Goal: Task Accomplishment & Management: Manage account settings

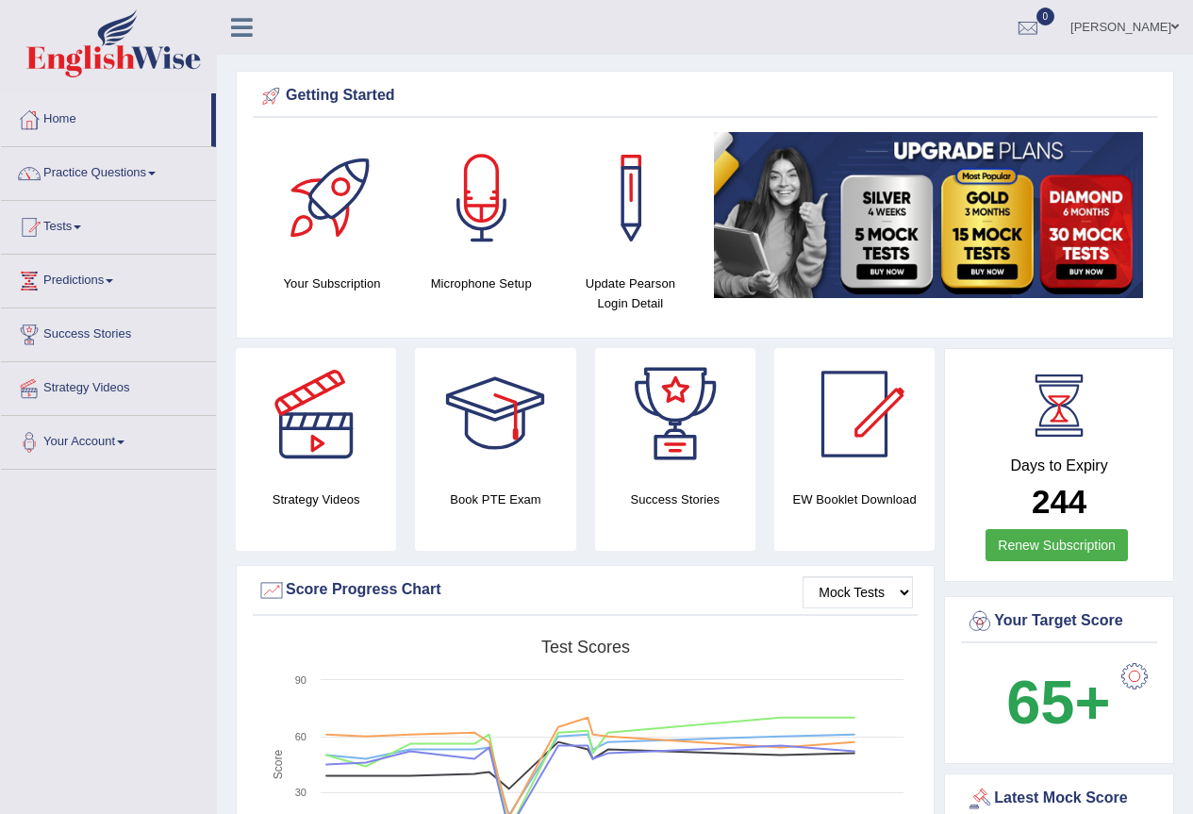
click at [1143, 26] on link "Yurina Taira" at bounding box center [1124, 24] width 137 height 49
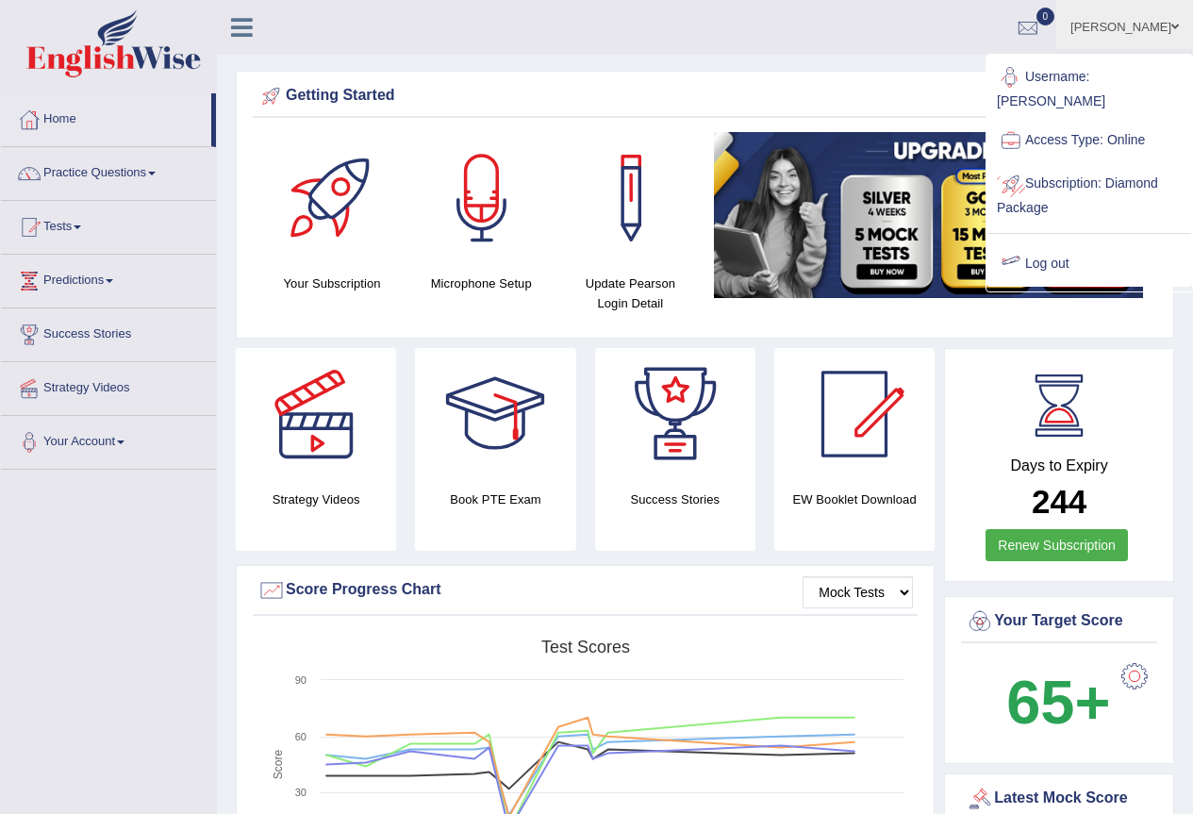
click at [1049, 242] on link "Log out" at bounding box center [1090, 263] width 204 height 43
